Goal: Information Seeking & Learning: Learn about a topic

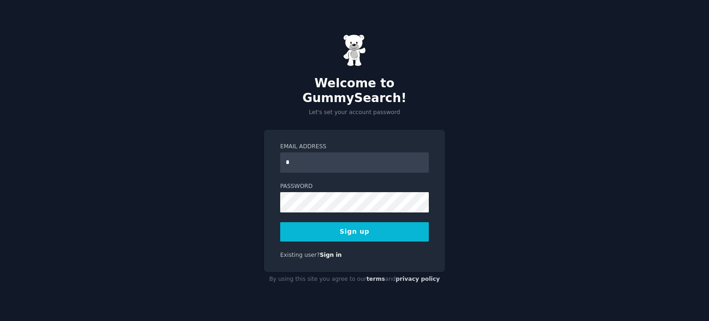
type input "**********"
click at [280, 222] on button "Sign up" at bounding box center [354, 231] width 149 height 19
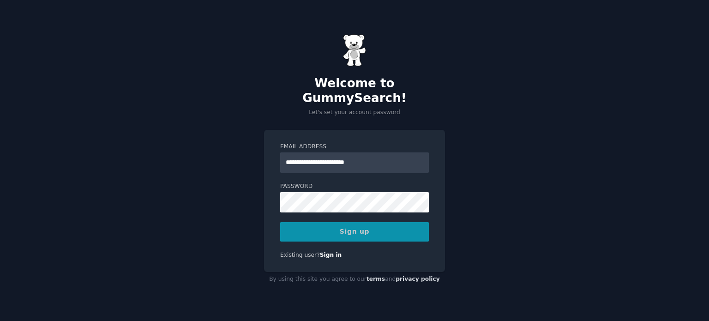
click at [376, 222] on div "Sign up" at bounding box center [354, 231] width 149 height 19
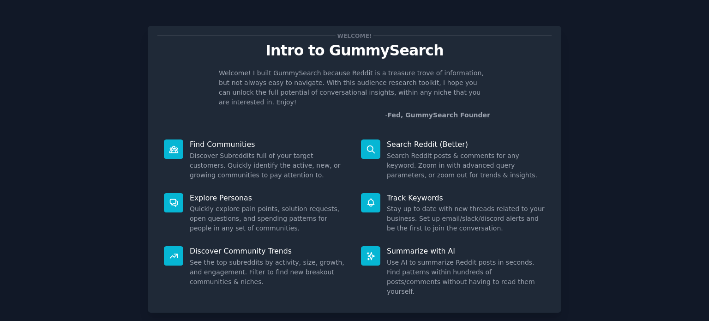
scroll to position [40, 0]
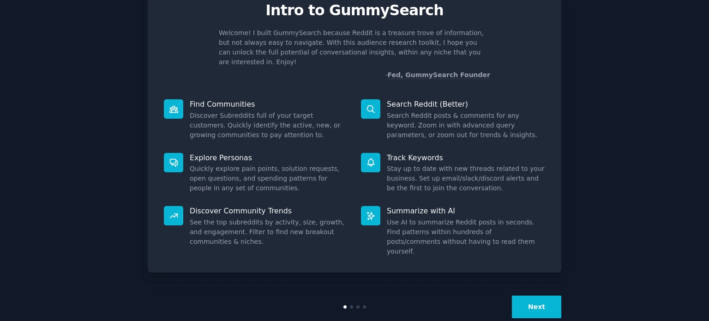
click at [546, 295] on button "Next" at bounding box center [536, 306] width 49 height 23
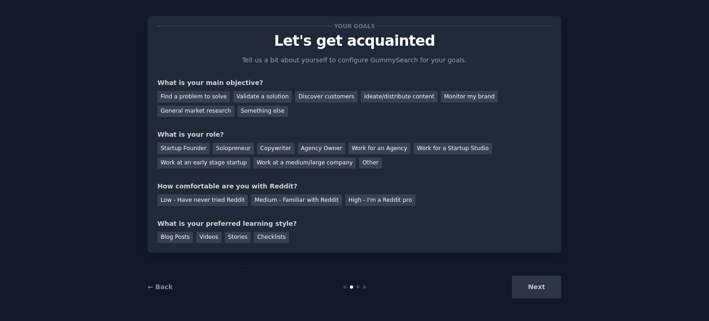
scroll to position [9, 0]
click at [295, 96] on div "Discover customers" at bounding box center [326, 97] width 62 height 12
click at [191, 101] on div "Find a problem to solve" at bounding box center [193, 97] width 72 height 12
click at [295, 99] on div "Discover customers" at bounding box center [326, 97] width 62 height 12
click at [227, 149] on div "Solopreneur" at bounding box center [233, 149] width 41 height 12
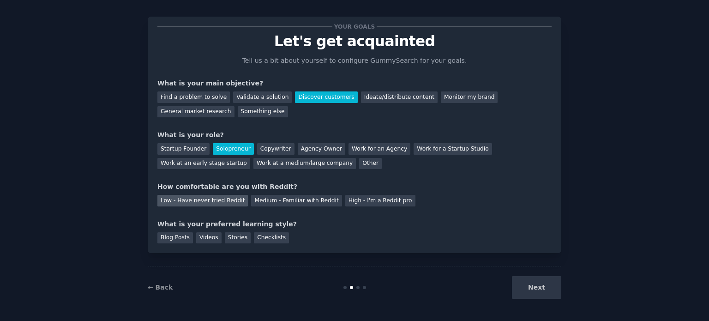
click at [210, 200] on div "Low - Have never tried Reddit" at bounding box center [202, 201] width 90 height 12
click at [269, 237] on div "Checklists" at bounding box center [271, 238] width 35 height 12
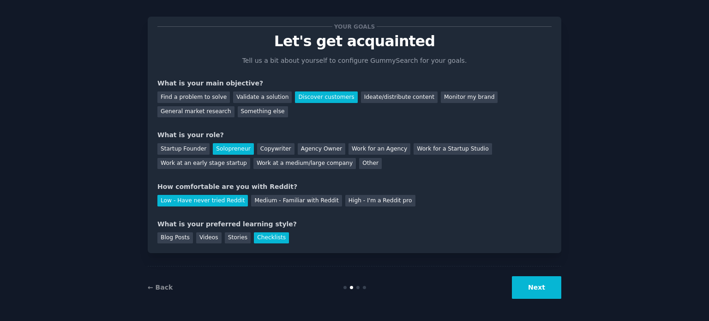
click at [552, 289] on button "Next" at bounding box center [536, 287] width 49 height 23
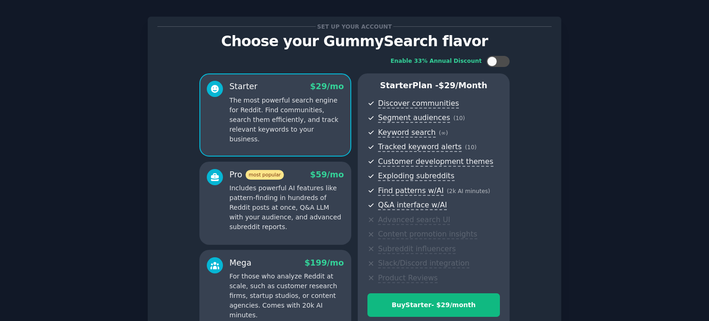
scroll to position [108, 0]
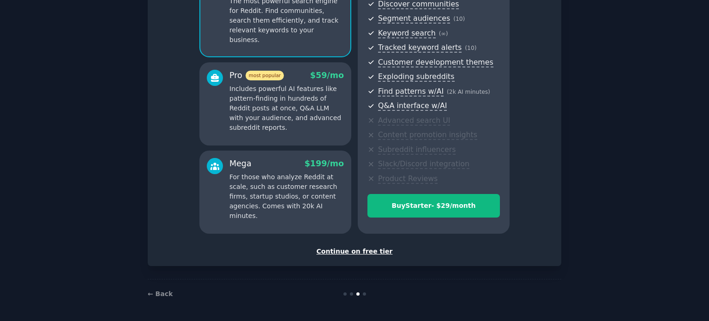
click at [380, 253] on div "Continue on free tier" at bounding box center [354, 251] width 394 height 10
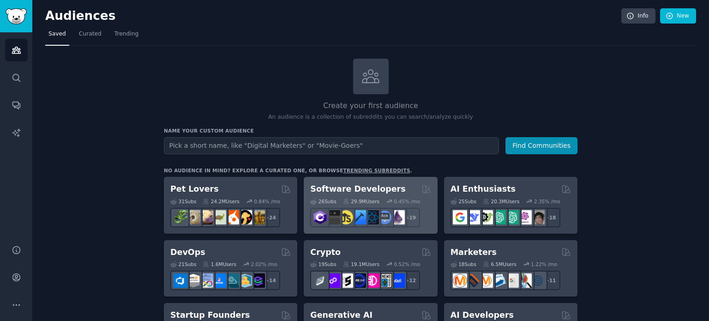
click at [402, 189] on div "Software Developers" at bounding box center [370, 189] width 120 height 12
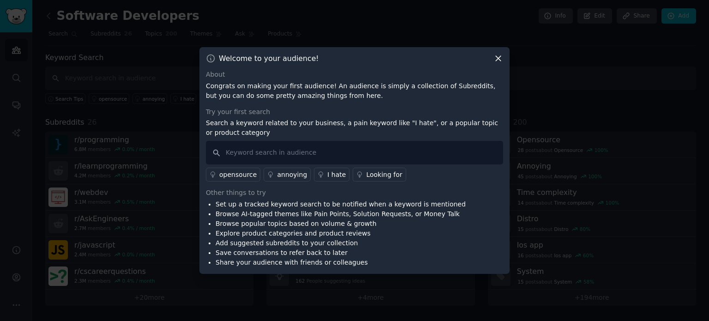
click at [497, 59] on icon at bounding box center [498, 58] width 5 height 5
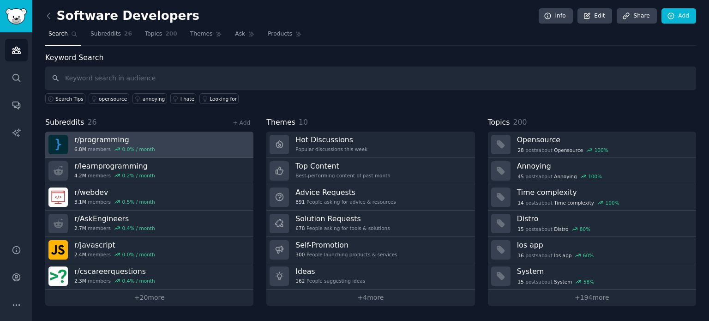
click at [182, 155] on link "r/ programming 6.8M members 0.0 % / month" at bounding box center [149, 144] width 208 height 26
